Goal: Register for event/course

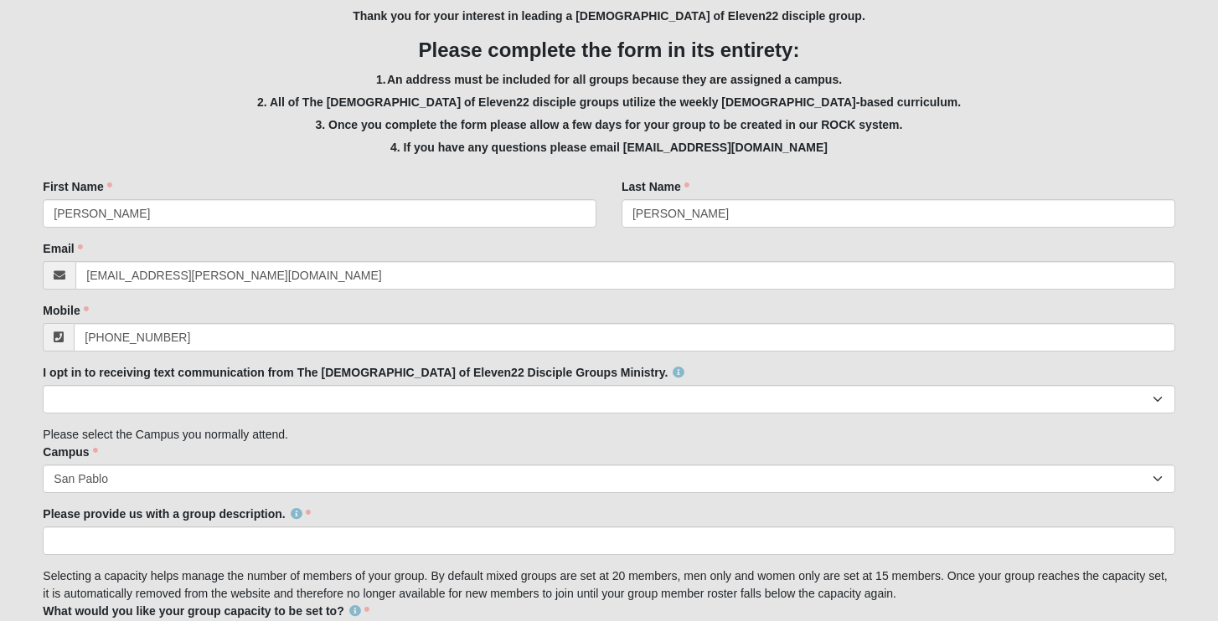
scroll to position [284, 0]
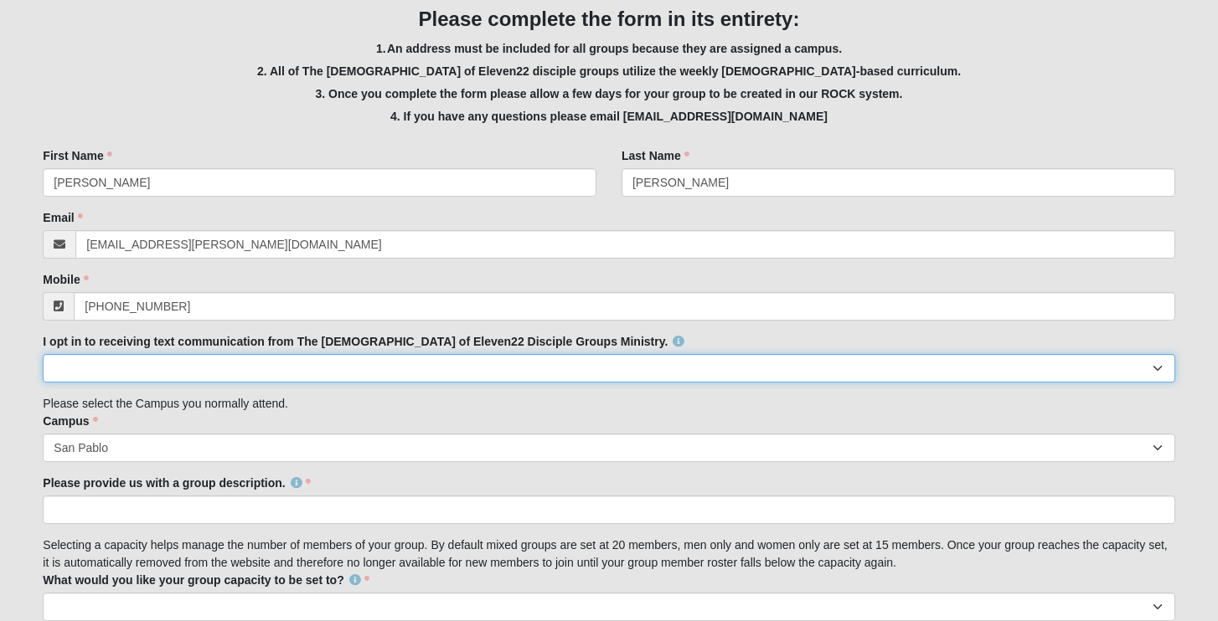
select select "Yes"
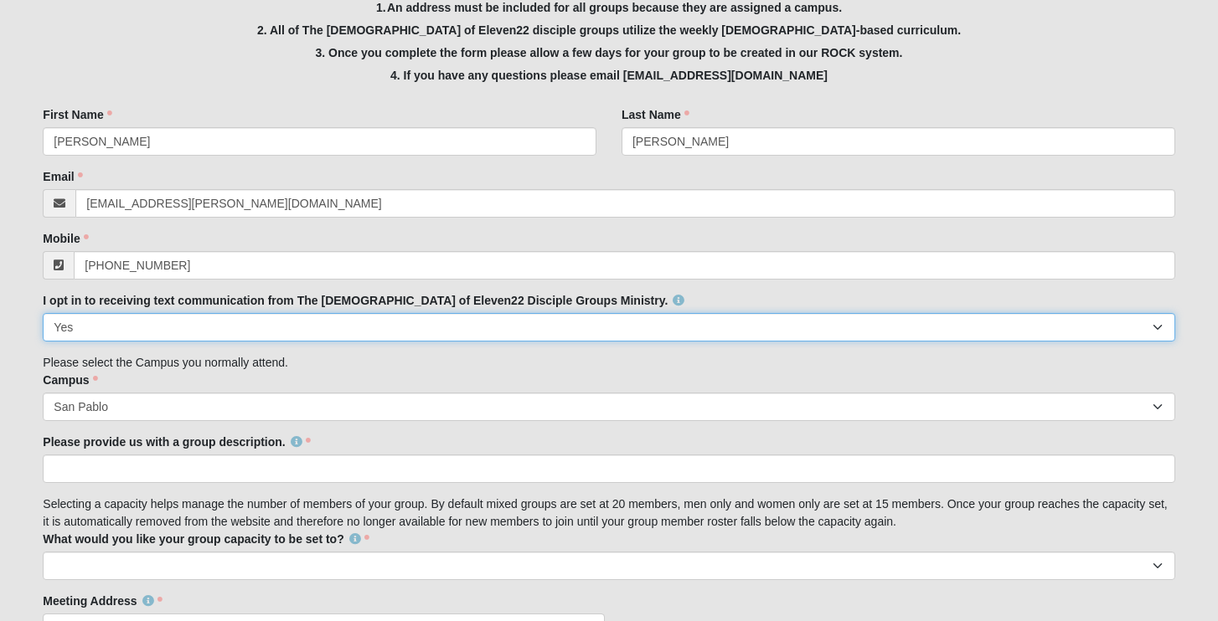
scroll to position [336, 0]
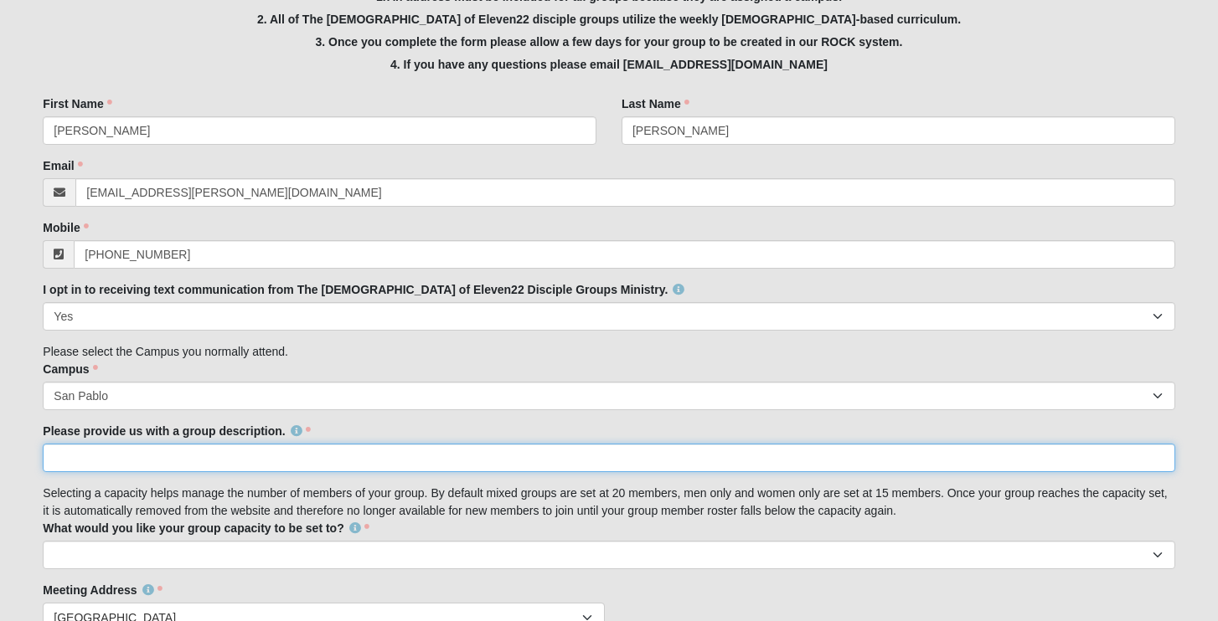
click at [183, 454] on input "Please provide us with a group description." at bounding box center [608, 458] width 1131 height 28
type input "T"
type input "E"
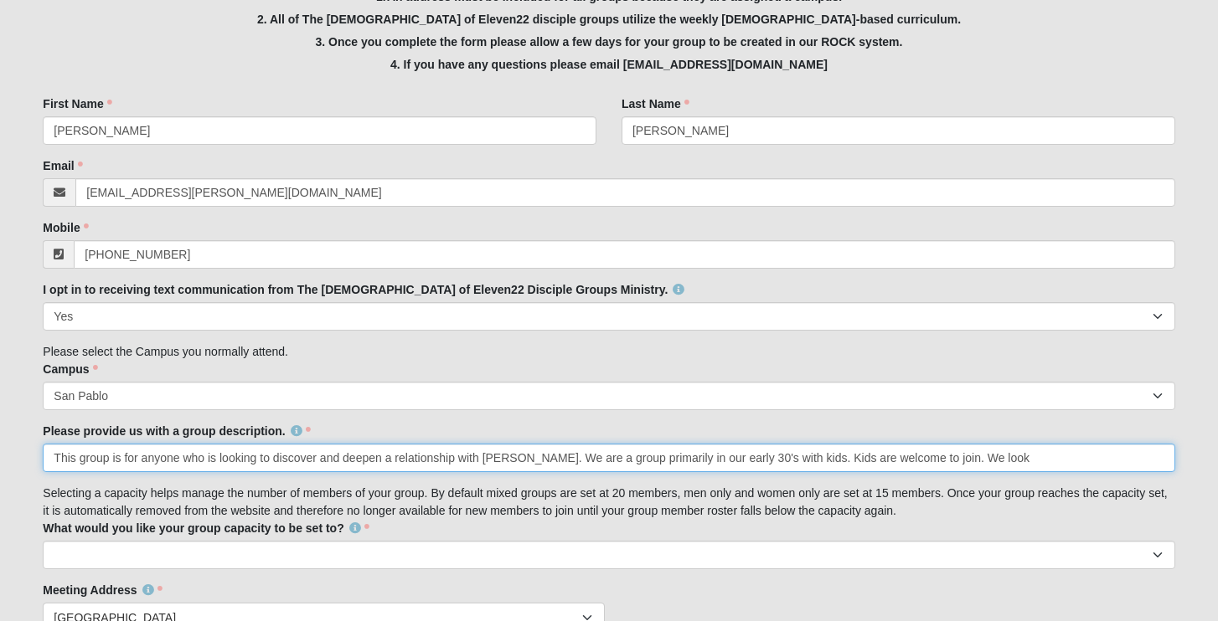
drag, startPoint x: 1019, startPoint y: 456, endPoint x: 816, endPoint y: 457, distance: 203.5
click at [816, 457] on input "This group is for anyone who is looking to discover and deepen a relationship w…" at bounding box center [608, 458] width 1131 height 28
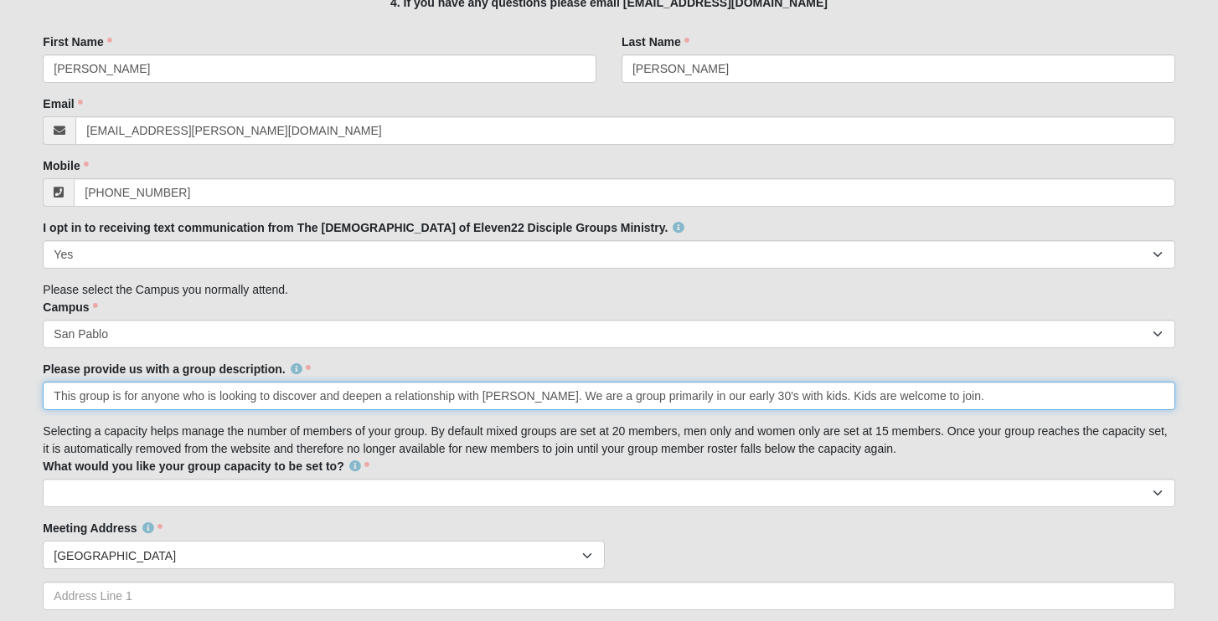
scroll to position [429, 0]
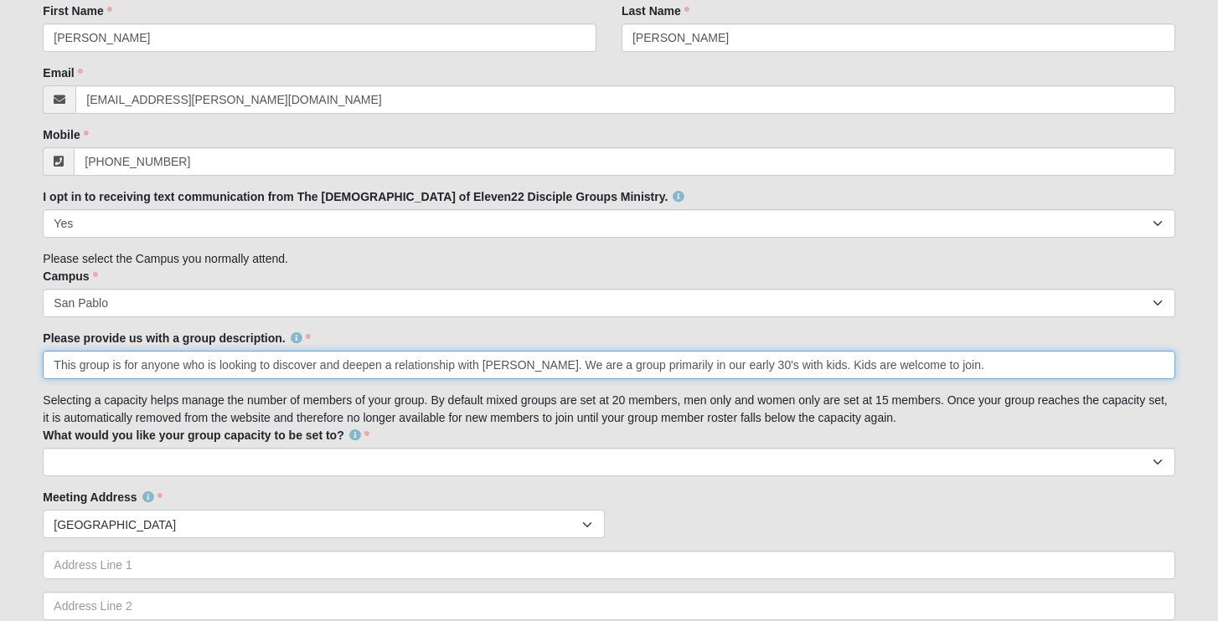
type input "This group is for anyone who is looking to discover and deepen a relationship w…"
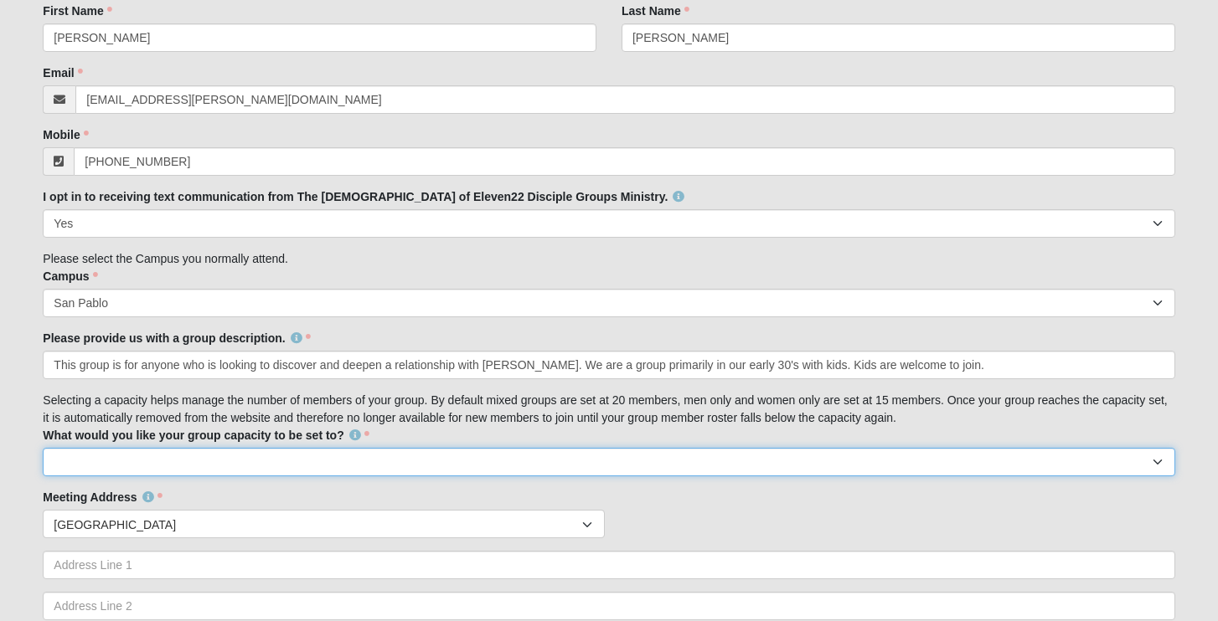
select select "20"
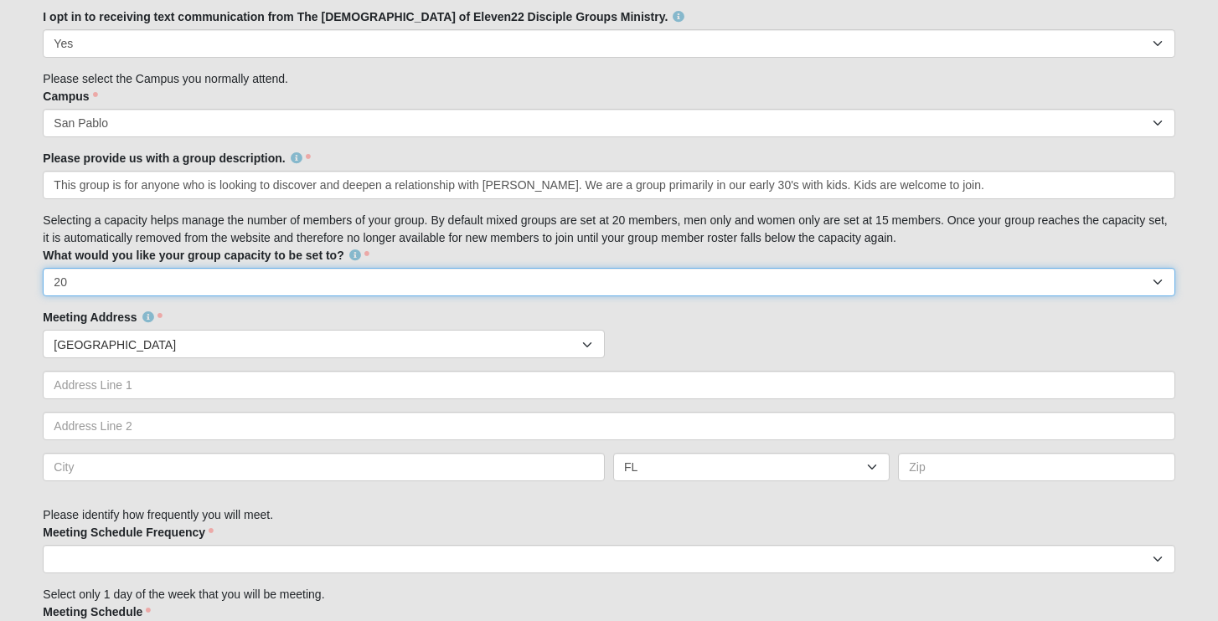
scroll to position [627, 0]
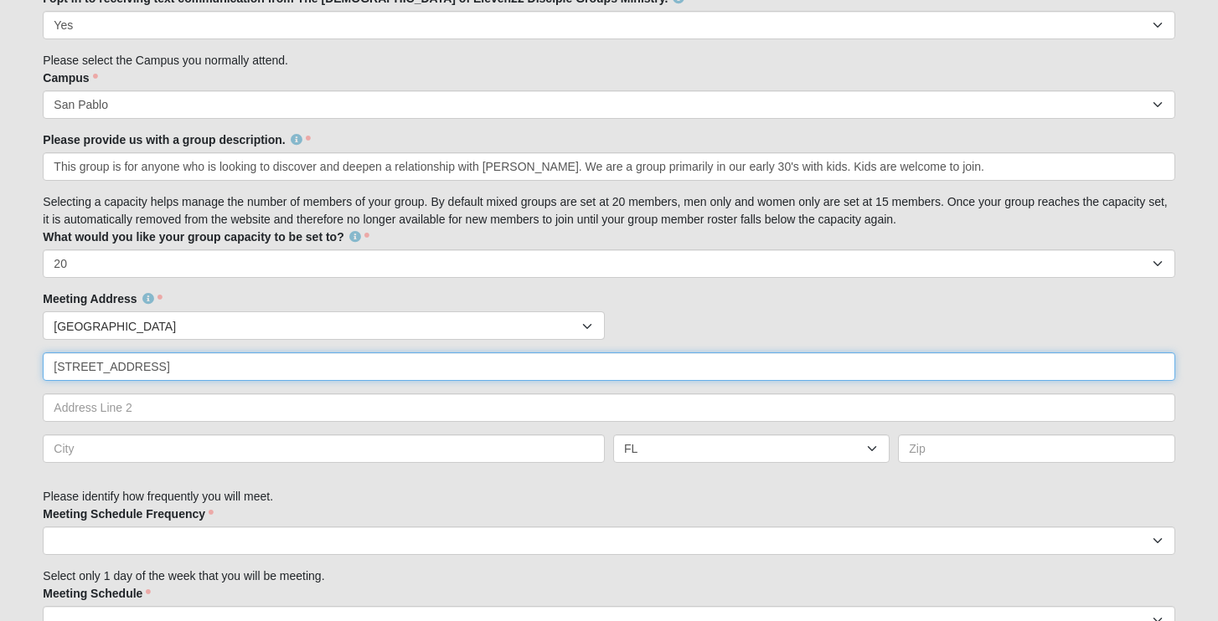
type input "[STREET_ADDRESS]"
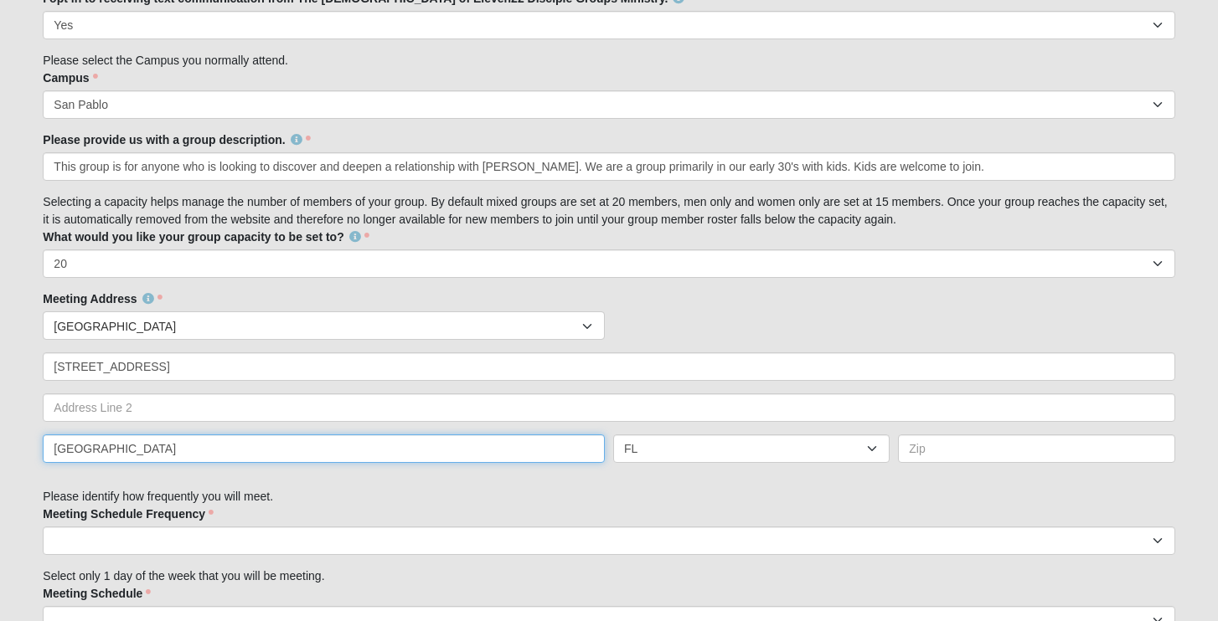
type input "[GEOGRAPHIC_DATA]"
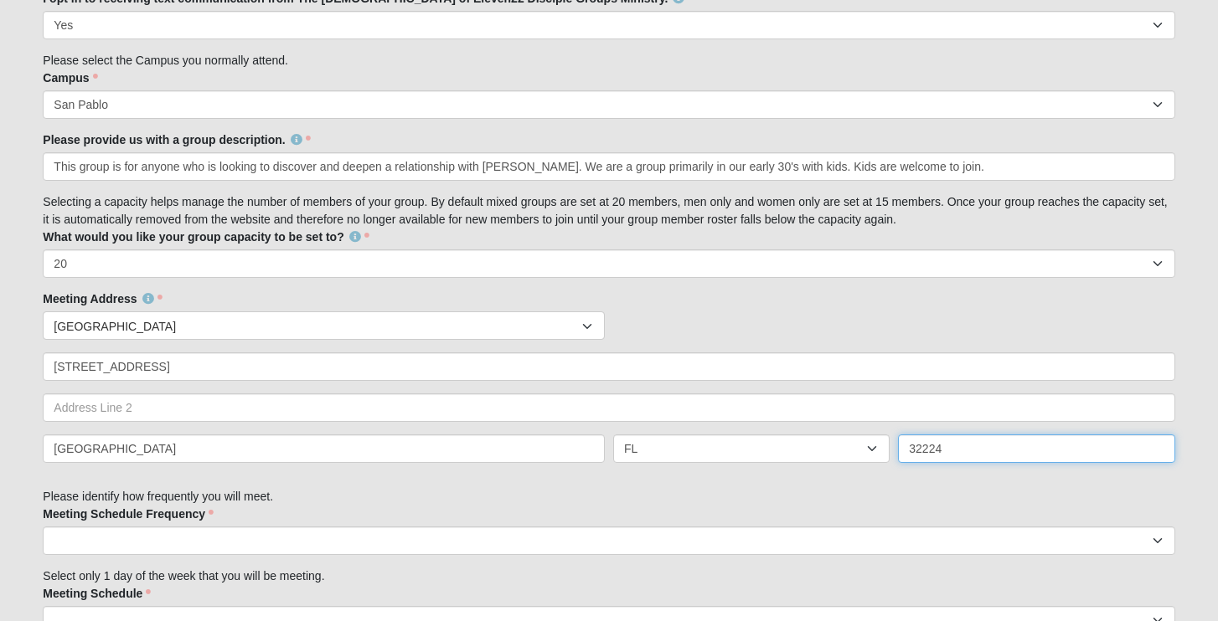
type input "32224"
click at [278, 492] on div "Family Member to Register Disciple Group Set Up Form Thank you for your interes…" at bounding box center [608, 384] width 1131 height 1633
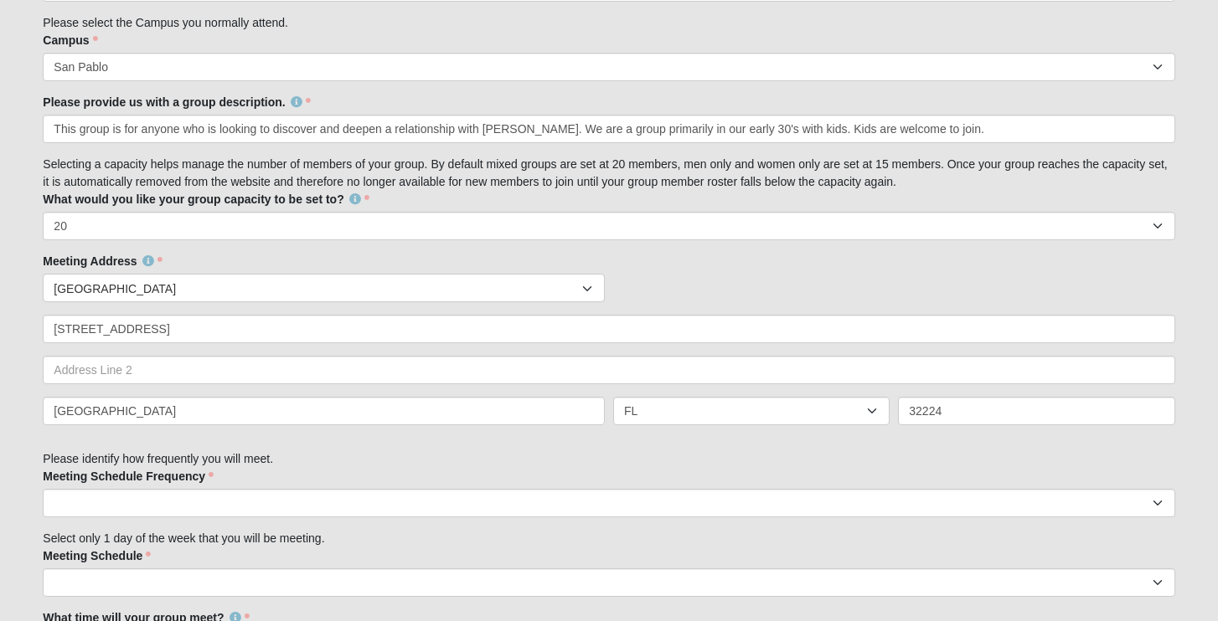
scroll to position [706, 0]
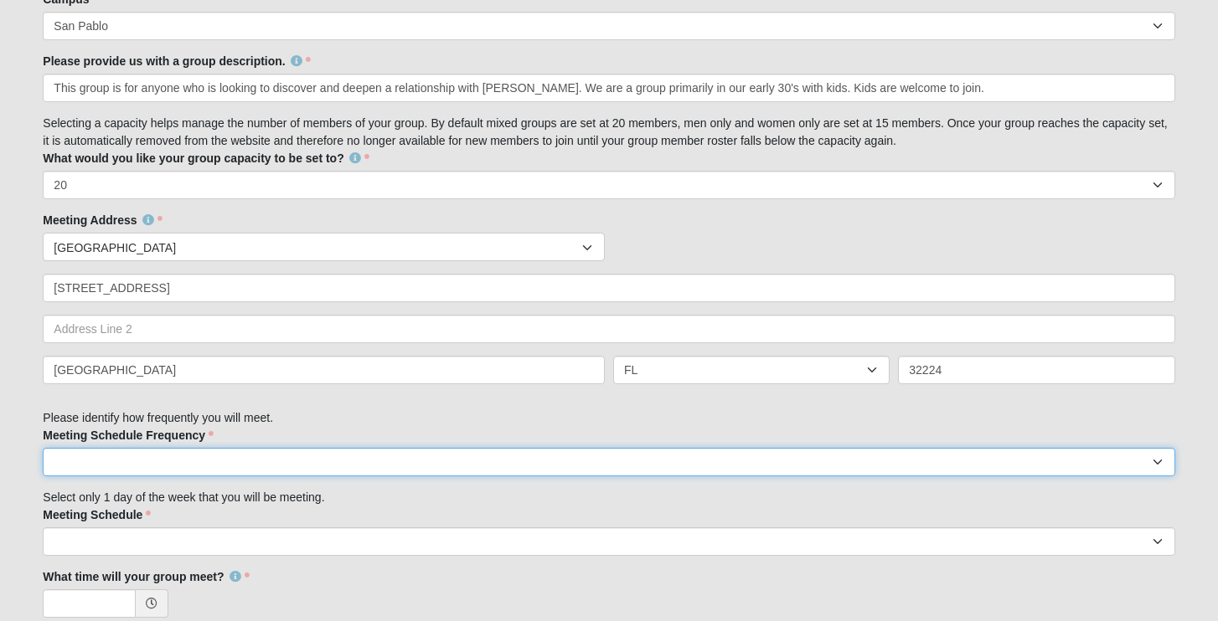
select select "weekly"
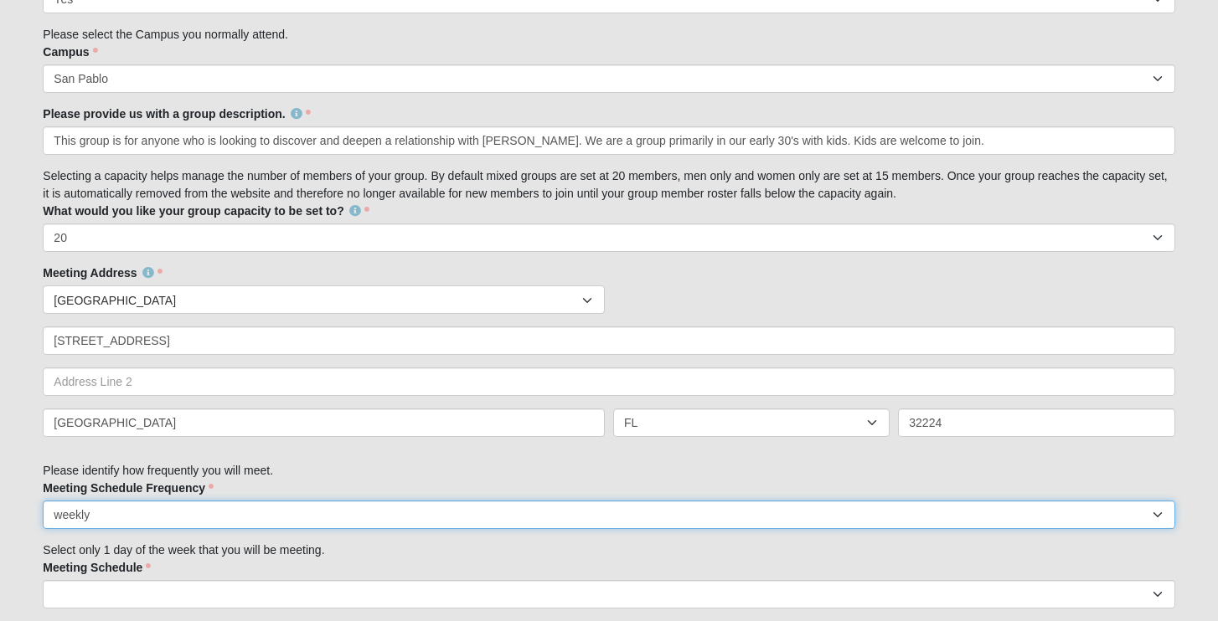
scroll to position [631, 0]
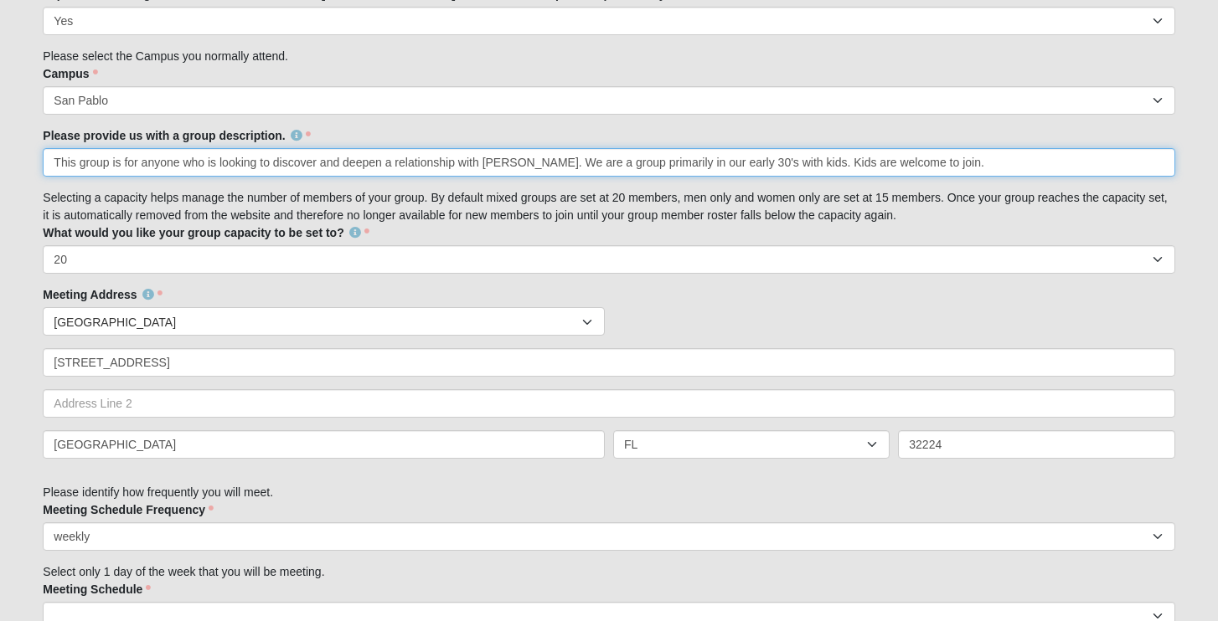
click at [982, 162] on input "This group is for anyone who is looking to discover and deepen a relationship w…" at bounding box center [608, 162] width 1131 height 28
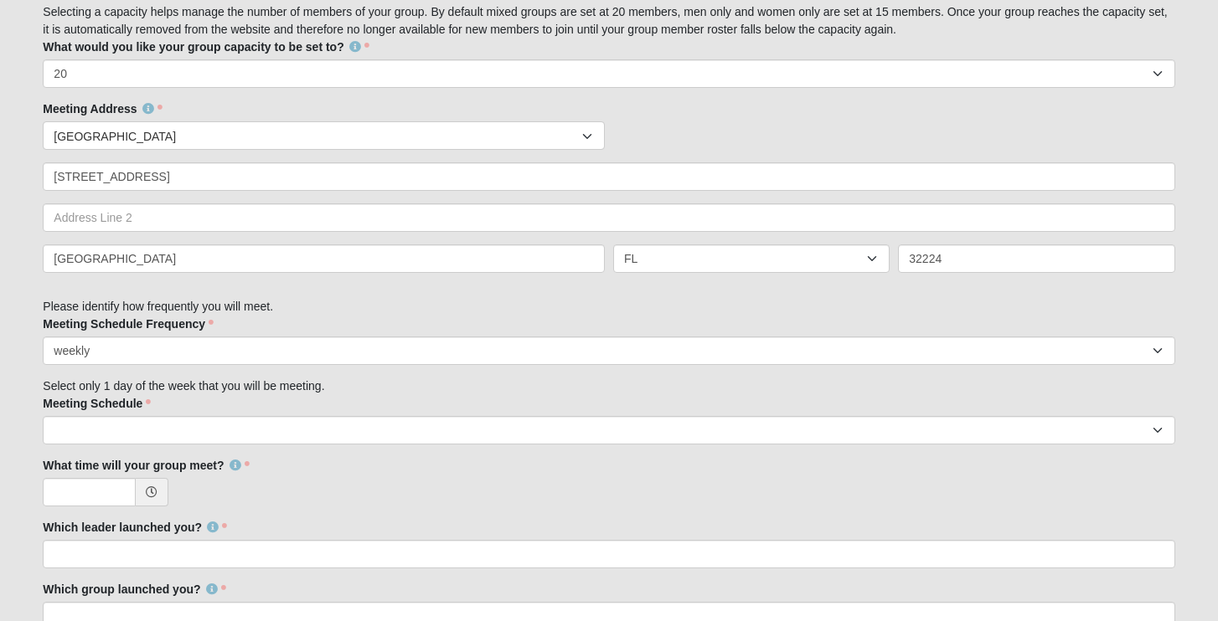
scroll to position [853, 0]
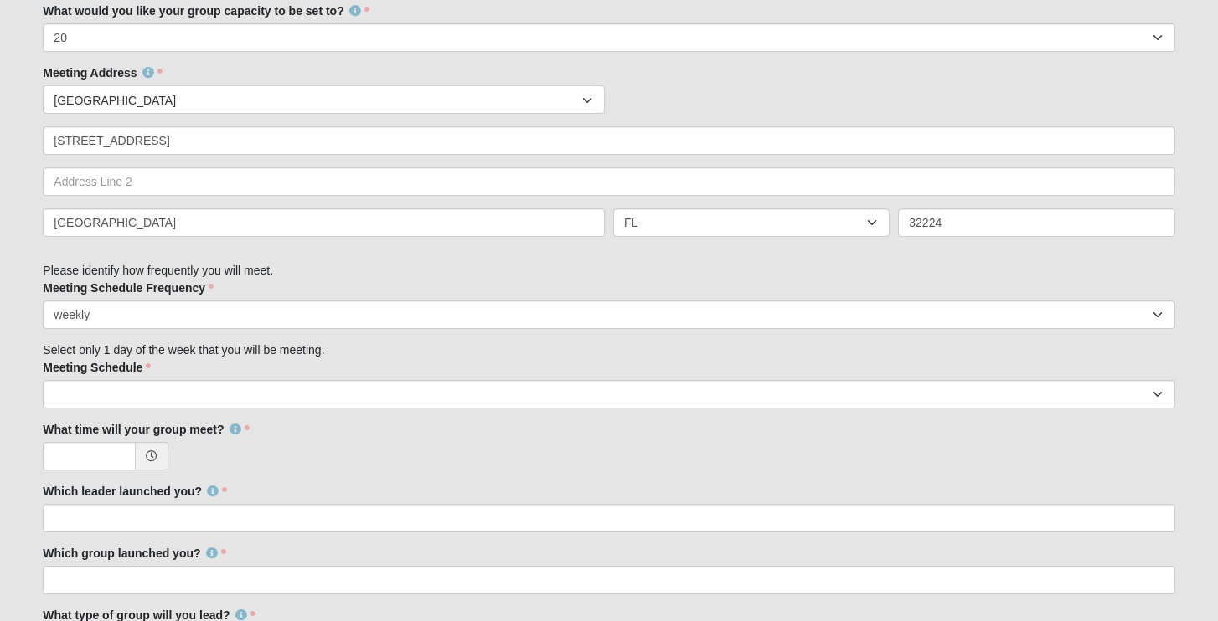
type input "This group is for anyone who is looking to discover and deepen a relationship w…"
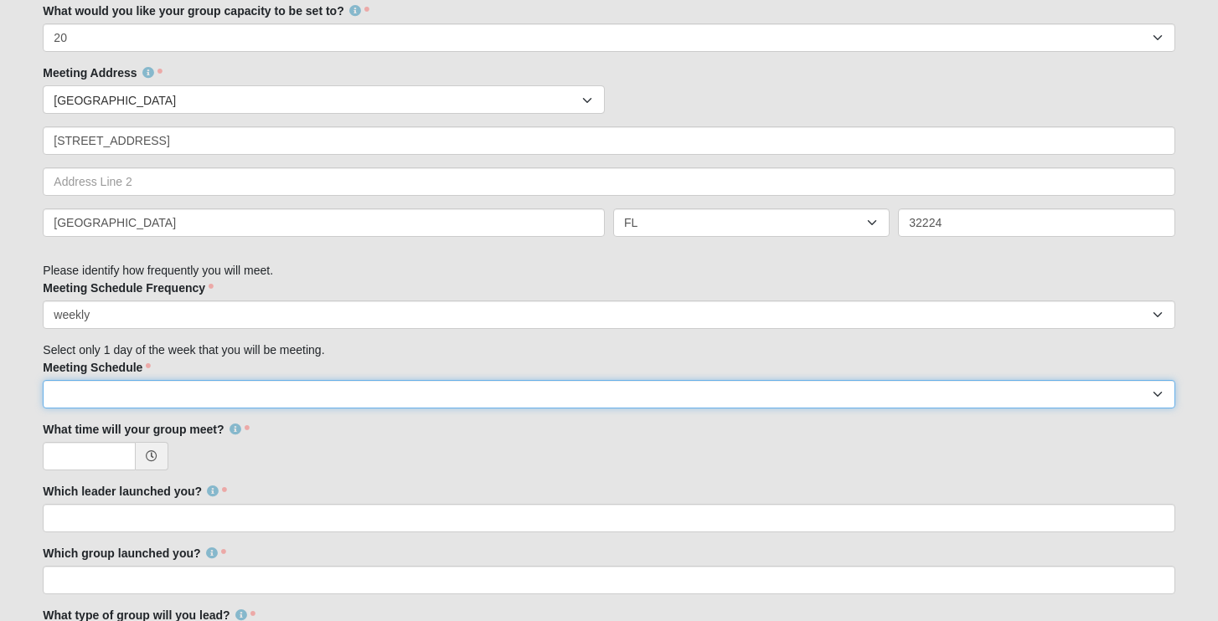
select select "1"
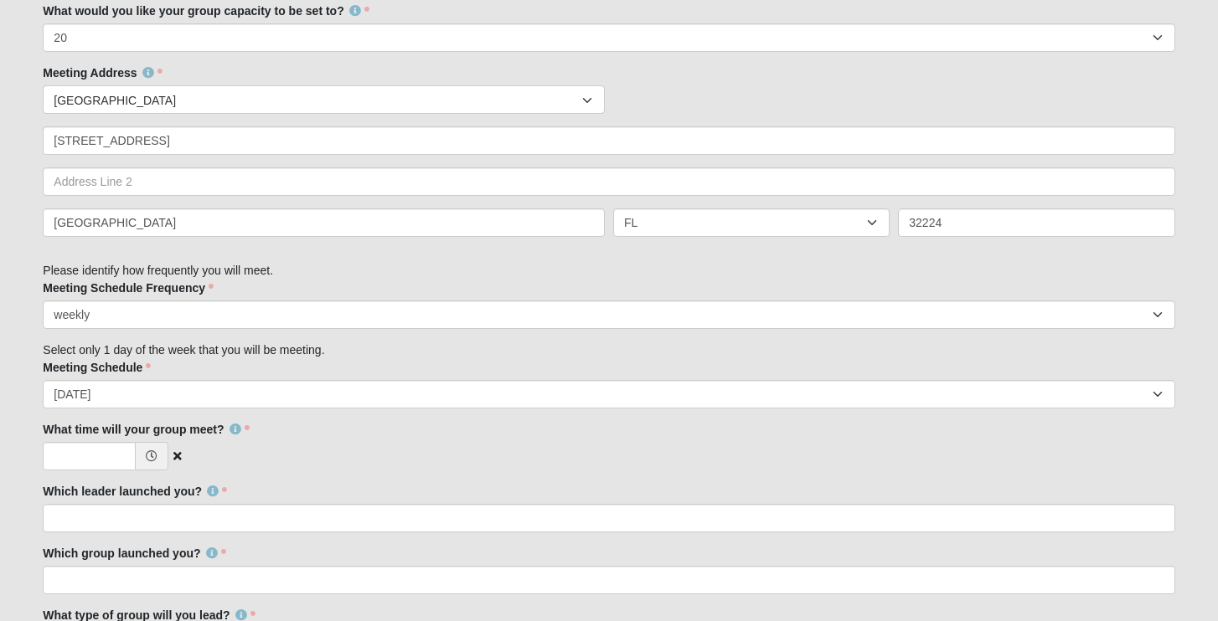
click at [299, 448] on div at bounding box center [608, 456] width 1131 height 28
click at [150, 451] on icon at bounding box center [152, 457] width 12 height 12
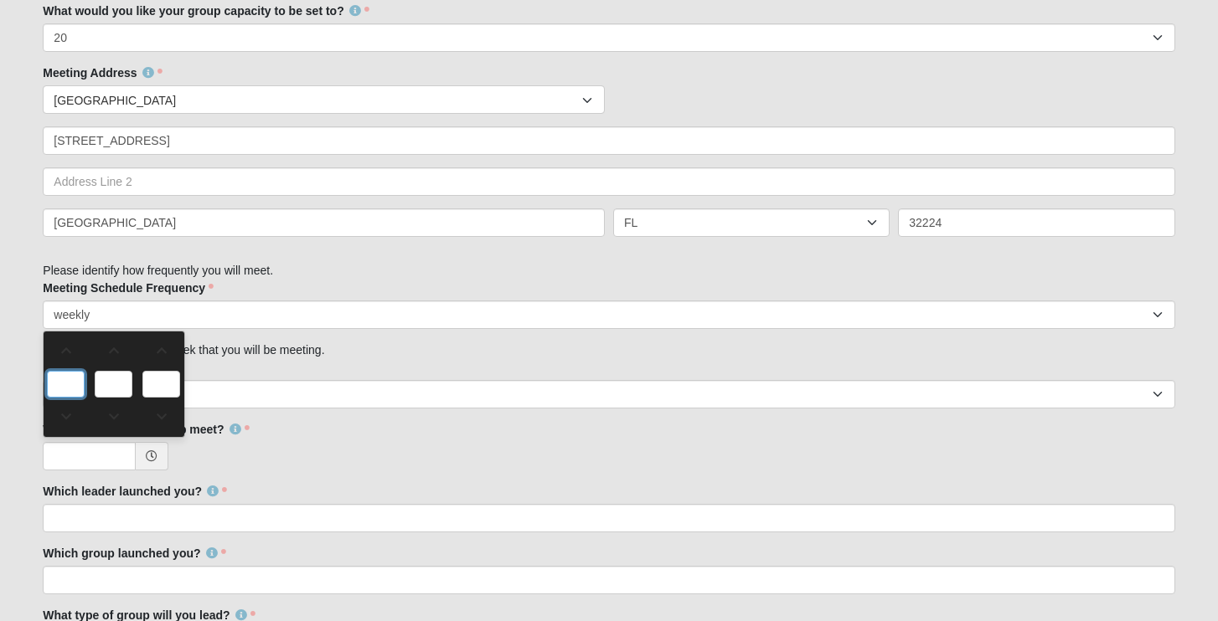
click at [78, 383] on input "text" at bounding box center [66, 384] width 38 height 27
type input "0:00 AM"
type input "0"
type input "00"
type input "AM"
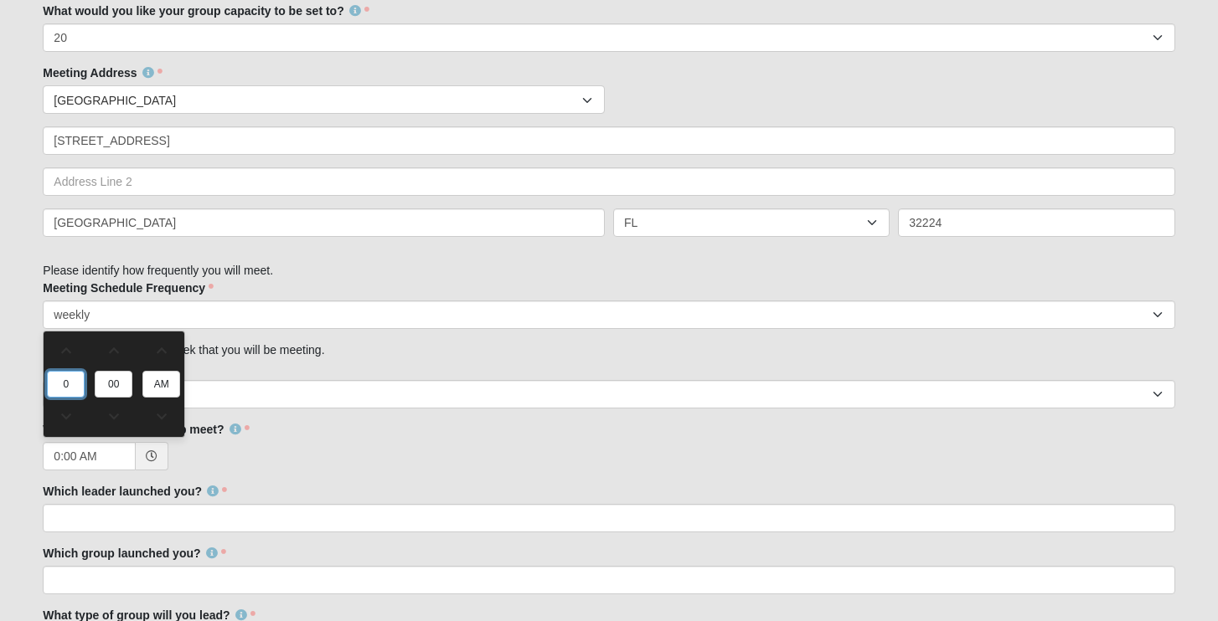
type input "6"
type input "6:00 AM"
type input "6"
click at [118, 384] on input "00" at bounding box center [114, 384] width 38 height 27
type input "45"
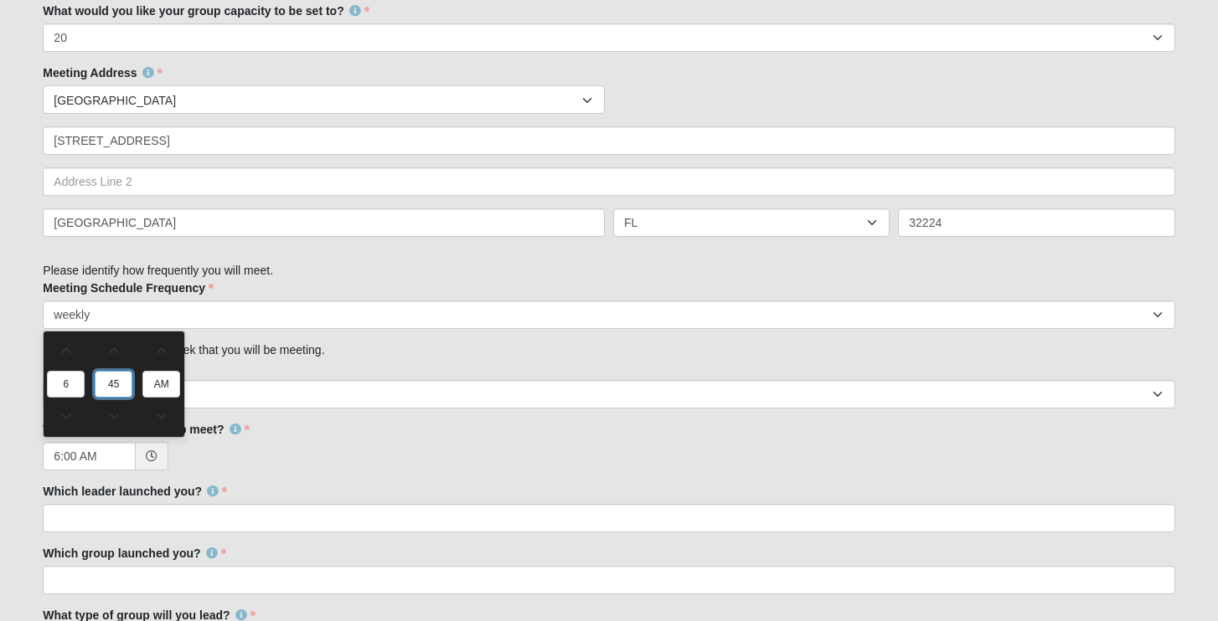
type input "6:45 AM"
type input "45"
click at [158, 385] on input "AM" at bounding box center [161, 384] width 38 height 27
type input "p"
type input "6:45 PM"
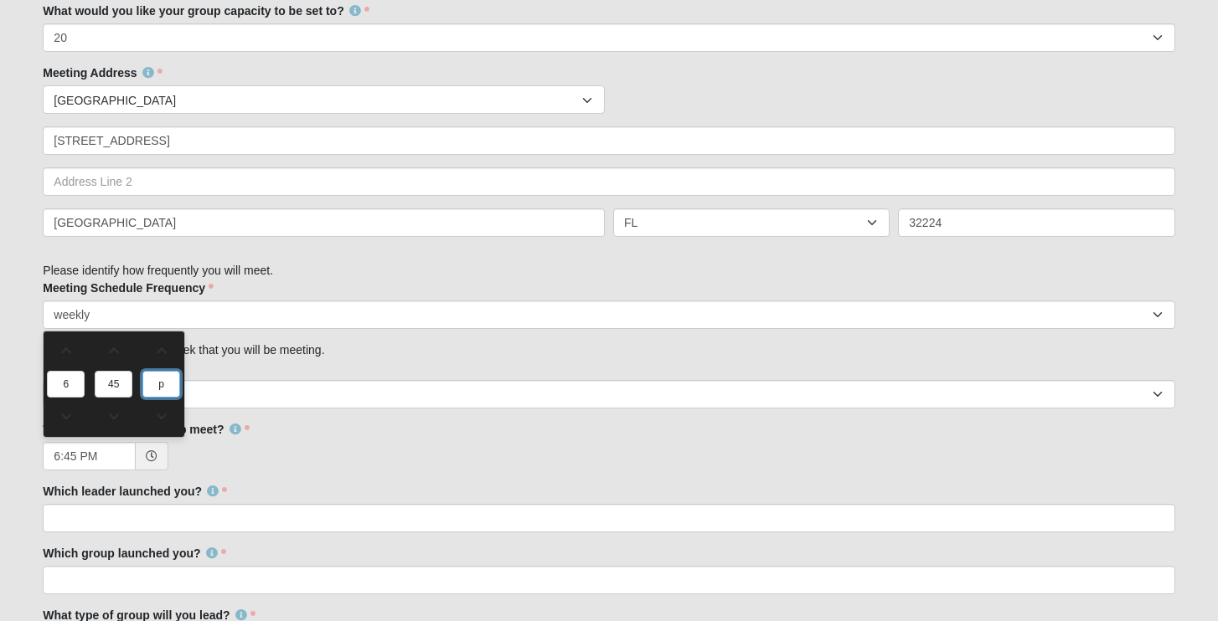
type input "pm"
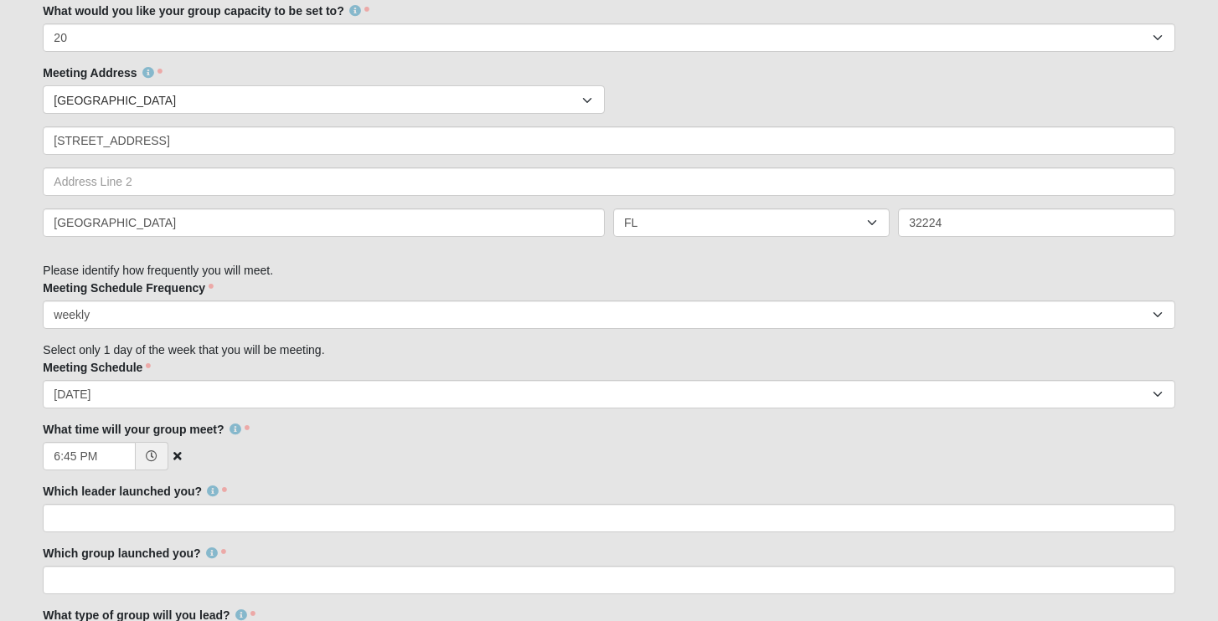
click at [306, 446] on div "6:45 PM" at bounding box center [608, 456] width 1131 height 28
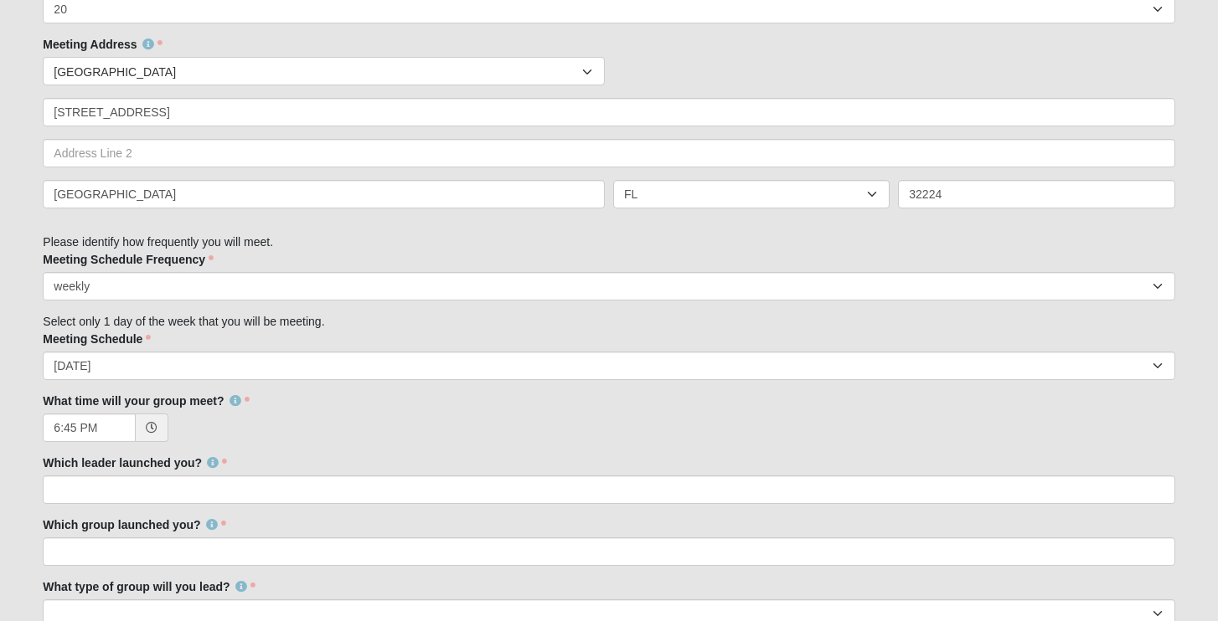
scroll to position [889, 0]
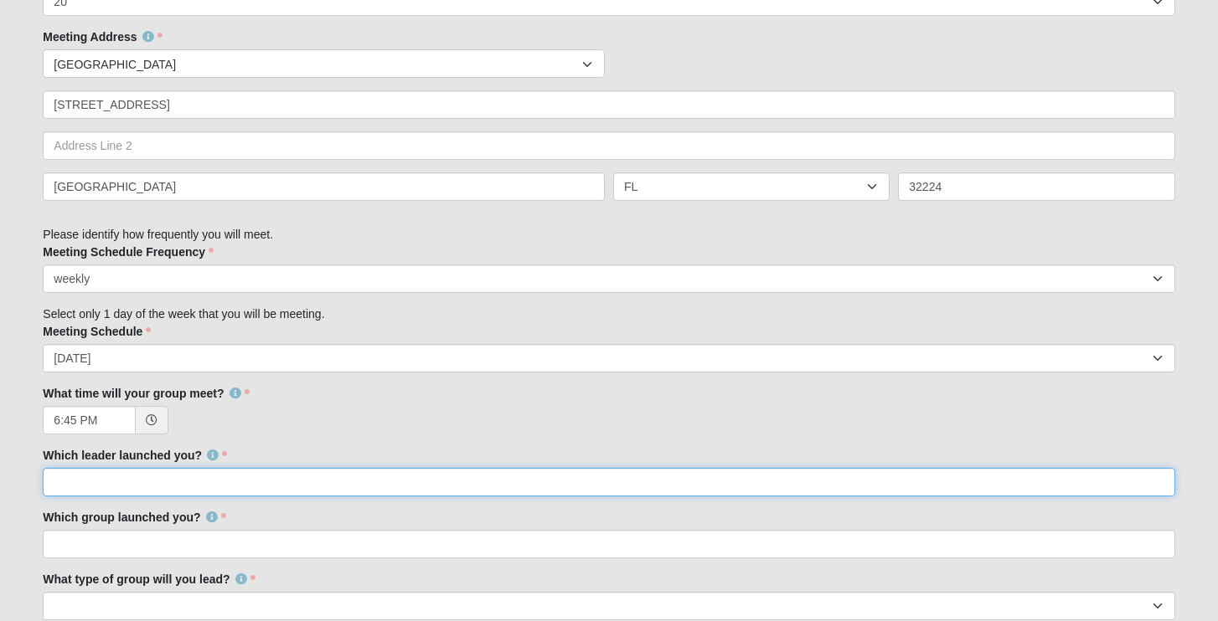
click at [248, 486] on input "Which leader launched you?" at bounding box center [608, 482] width 1131 height 28
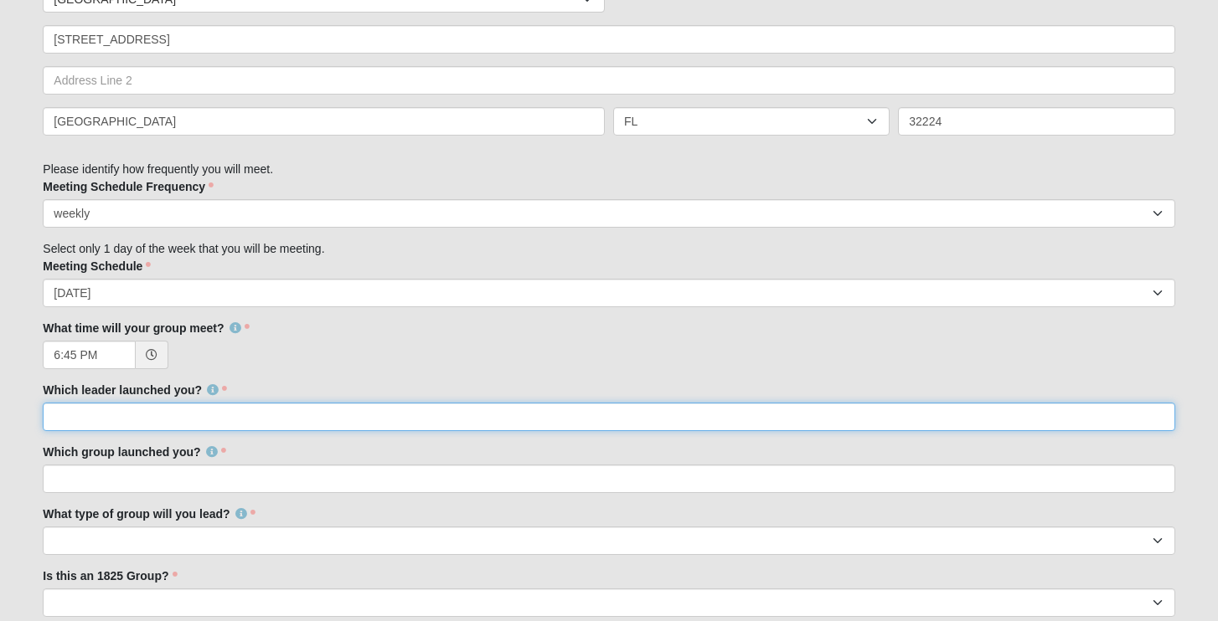
scroll to position [966, 0]
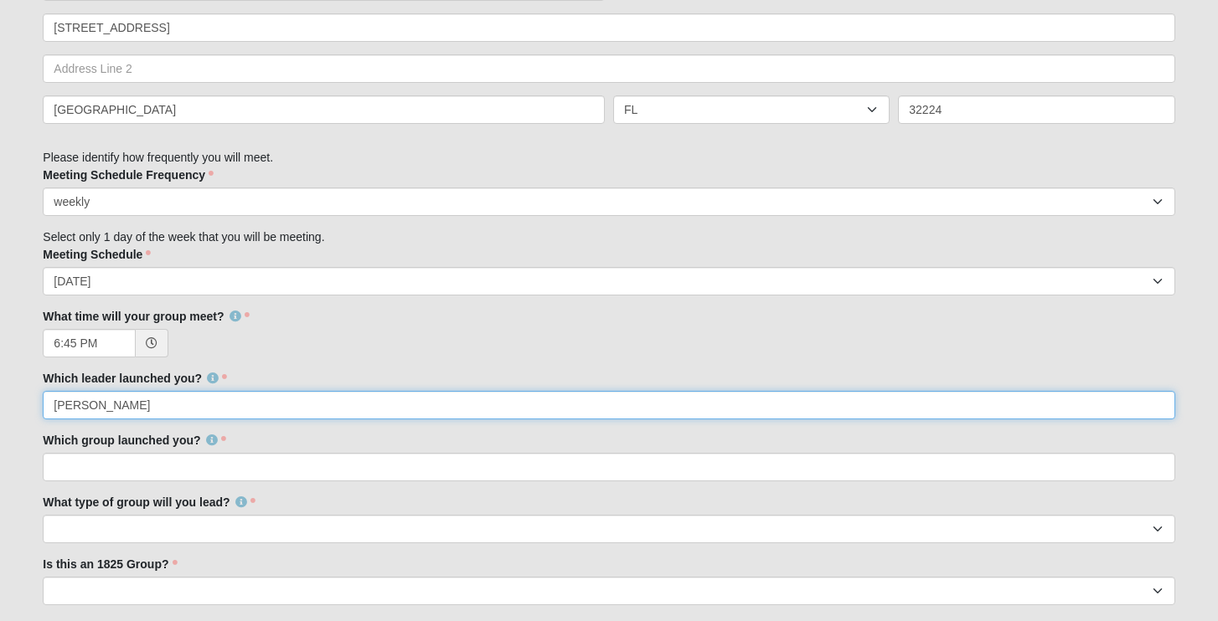
type input "[PERSON_NAME]"
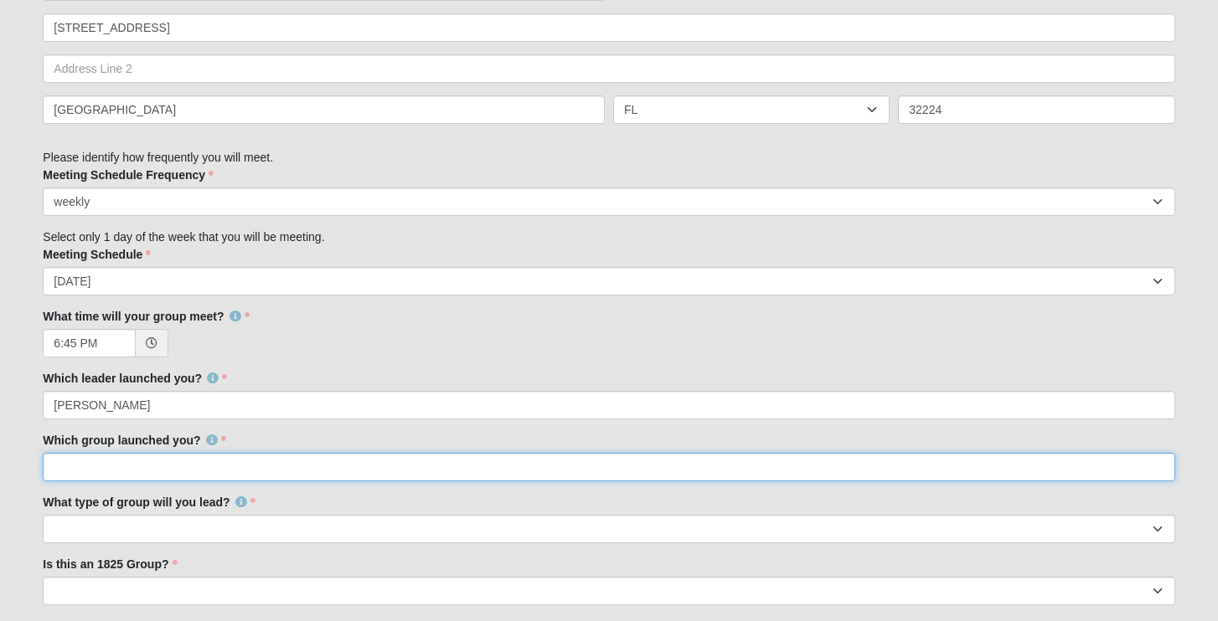
click at [238, 464] on input "Which group launched you?" at bounding box center [608, 467] width 1131 height 28
type input "Mixed [PERSON_NAME]/[PERSON_NAME]"
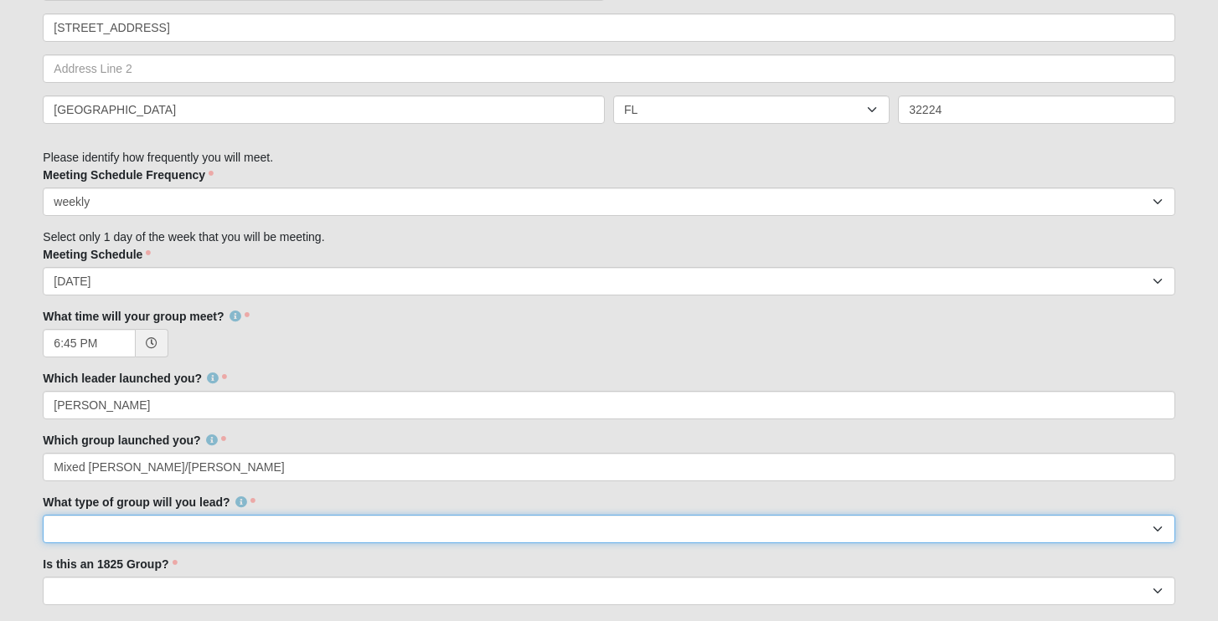
select select "F4495B8B-2505-48FC-B608-747EED663011"
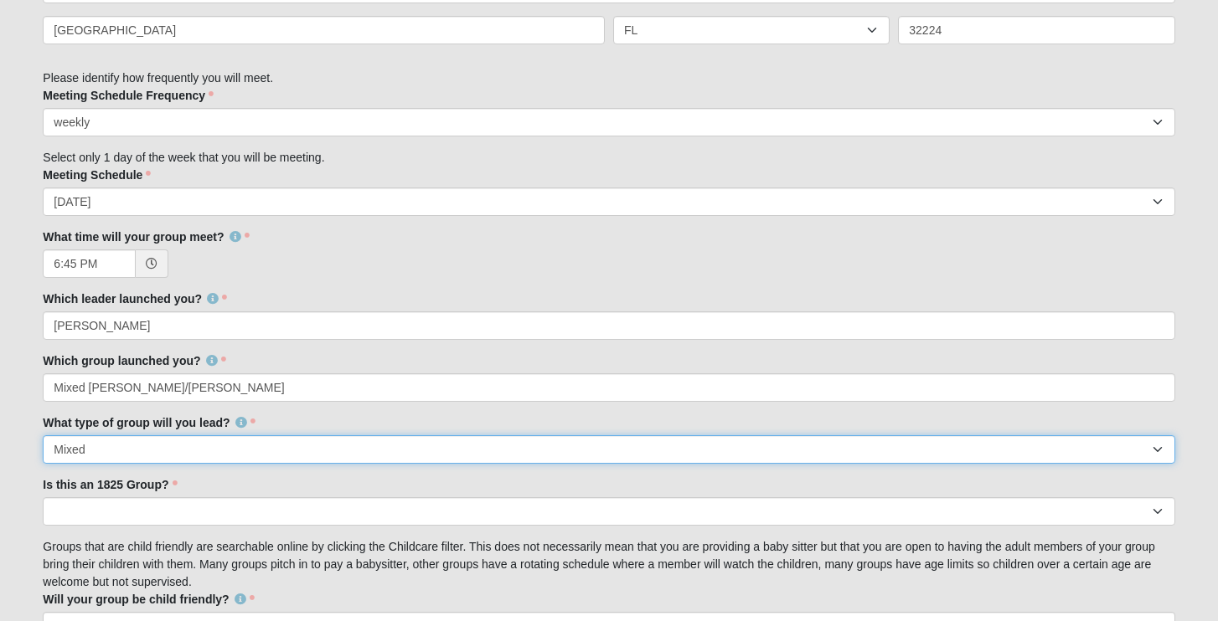
scroll to position [1057, 0]
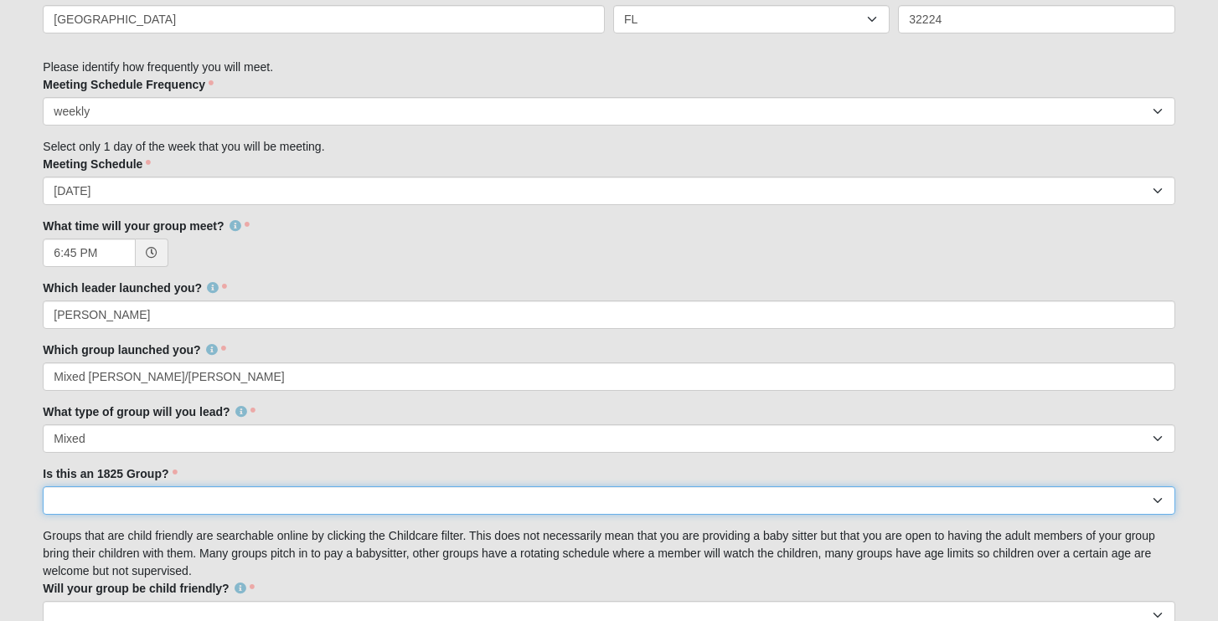
select select "False"
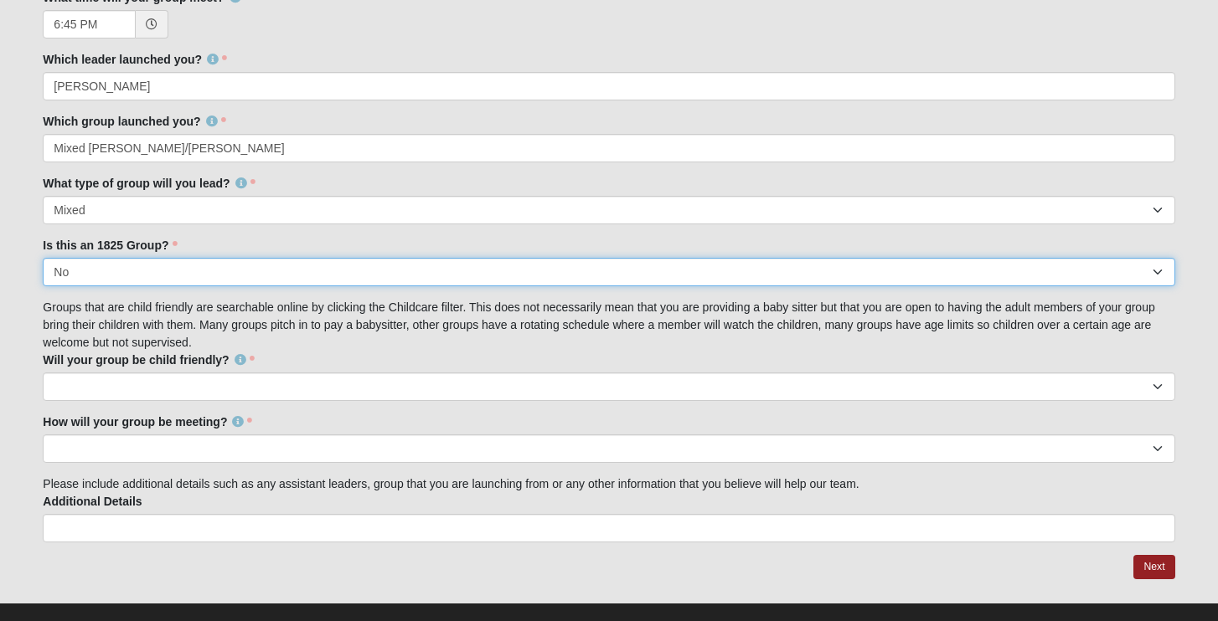
scroll to position [1301, 0]
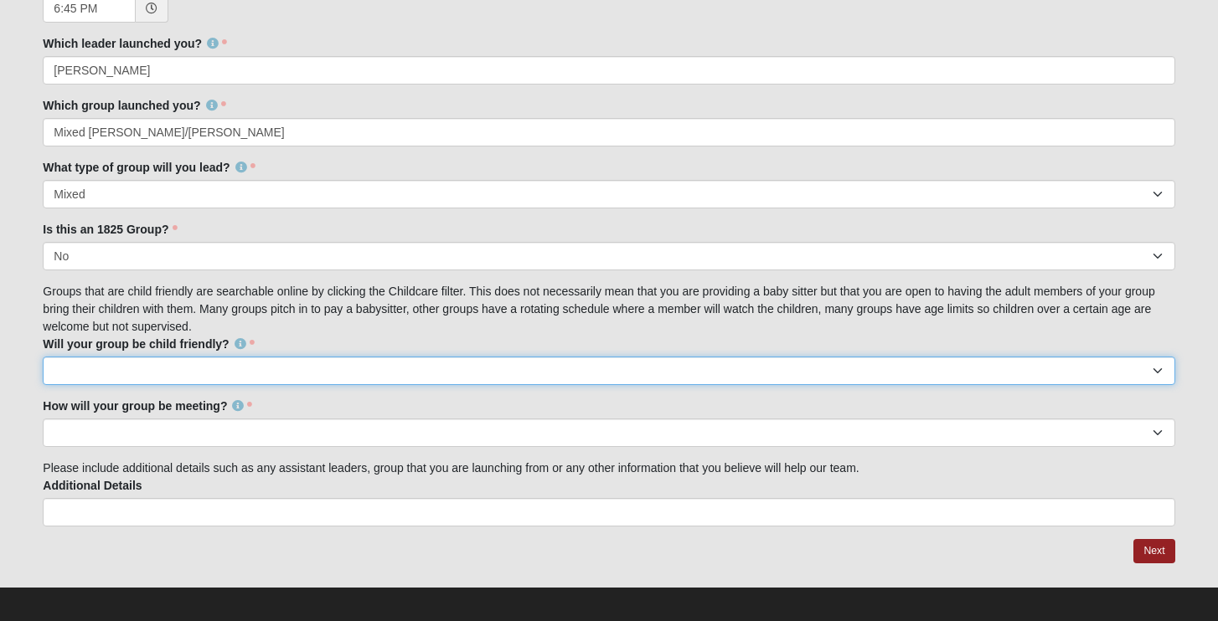
select select "True"
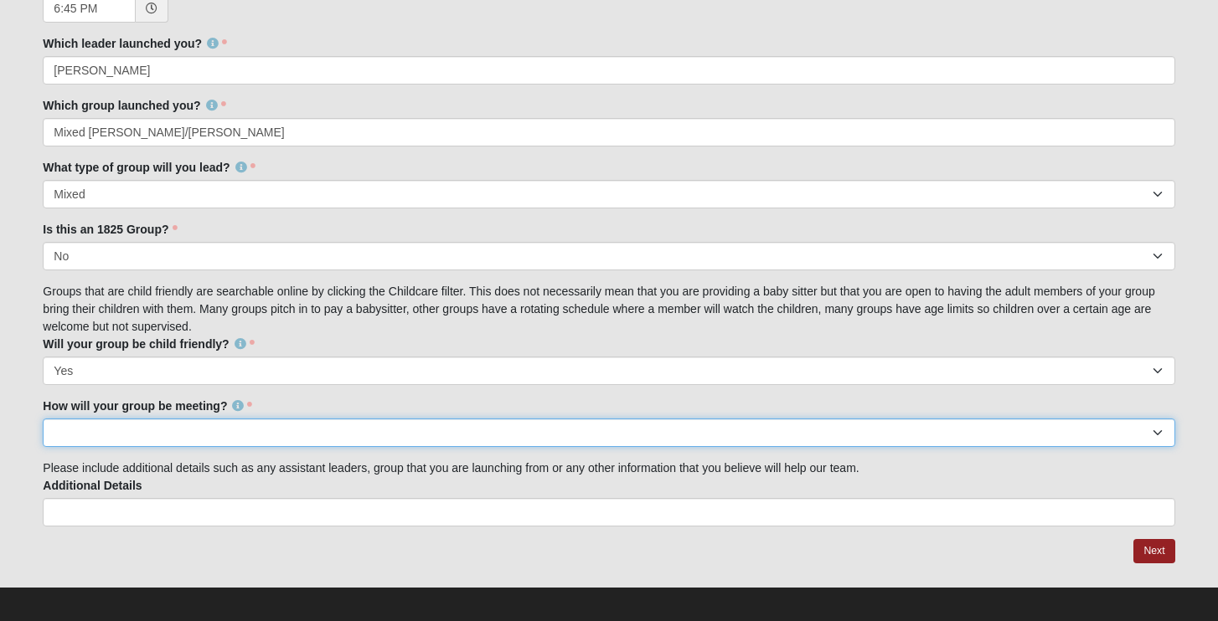
select select "1596"
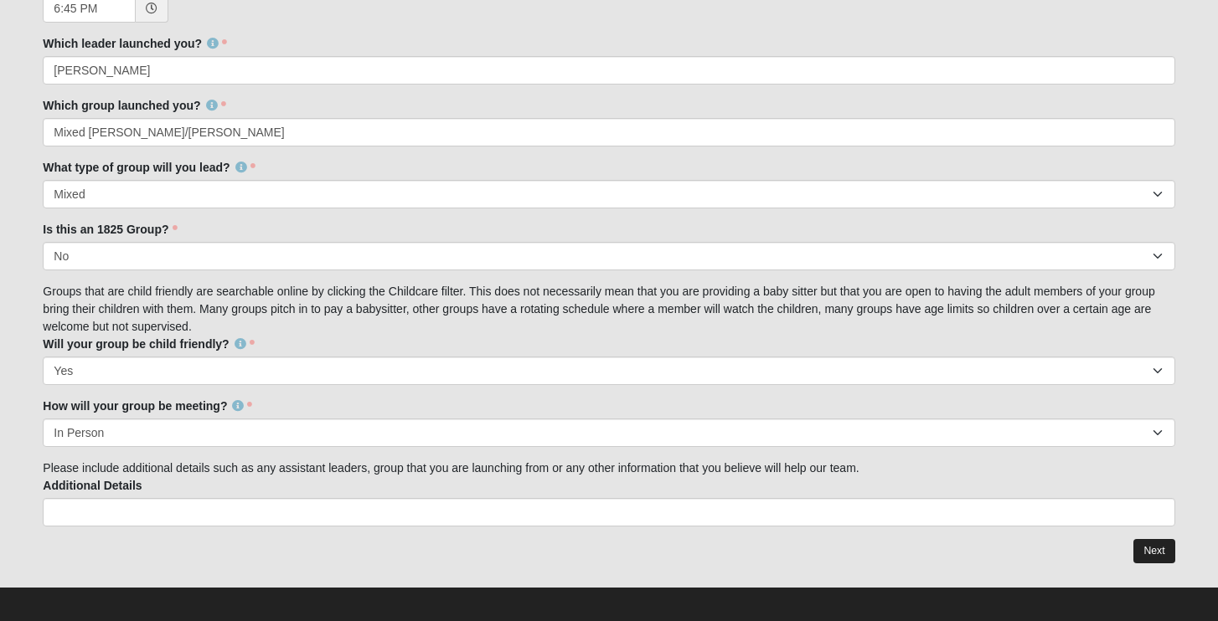
click at [1141, 543] on link "Next" at bounding box center [1153, 551] width 41 height 24
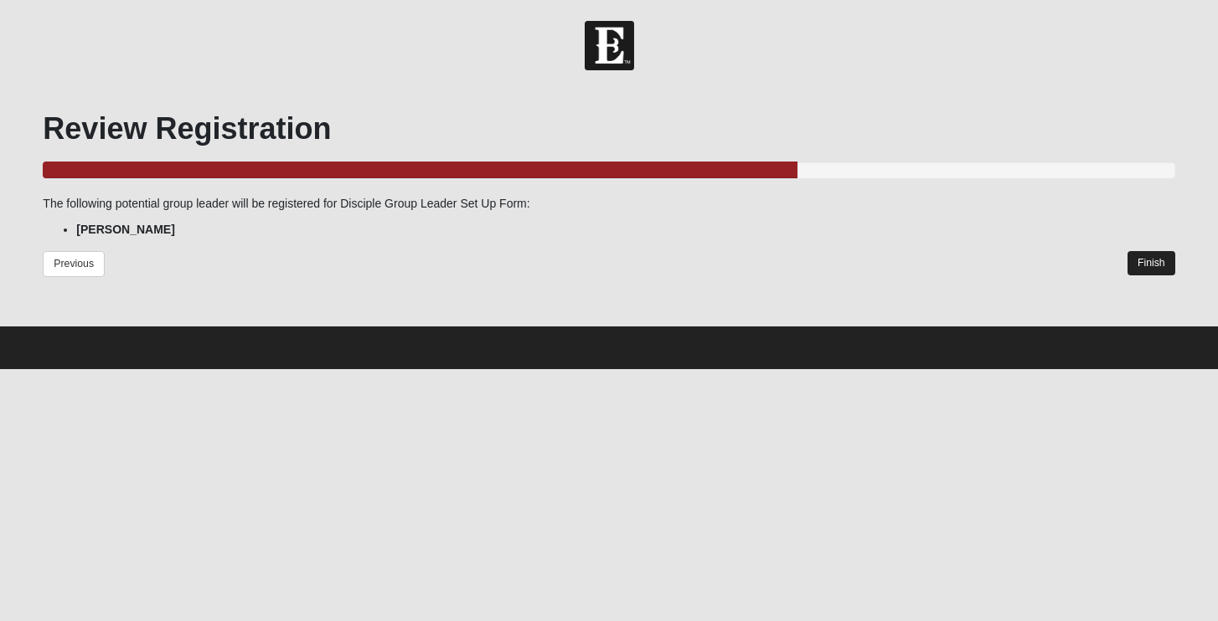
click at [1155, 267] on link "Finish" at bounding box center [1151, 263] width 48 height 24
